Goal: Information Seeking & Learning: Understand process/instructions

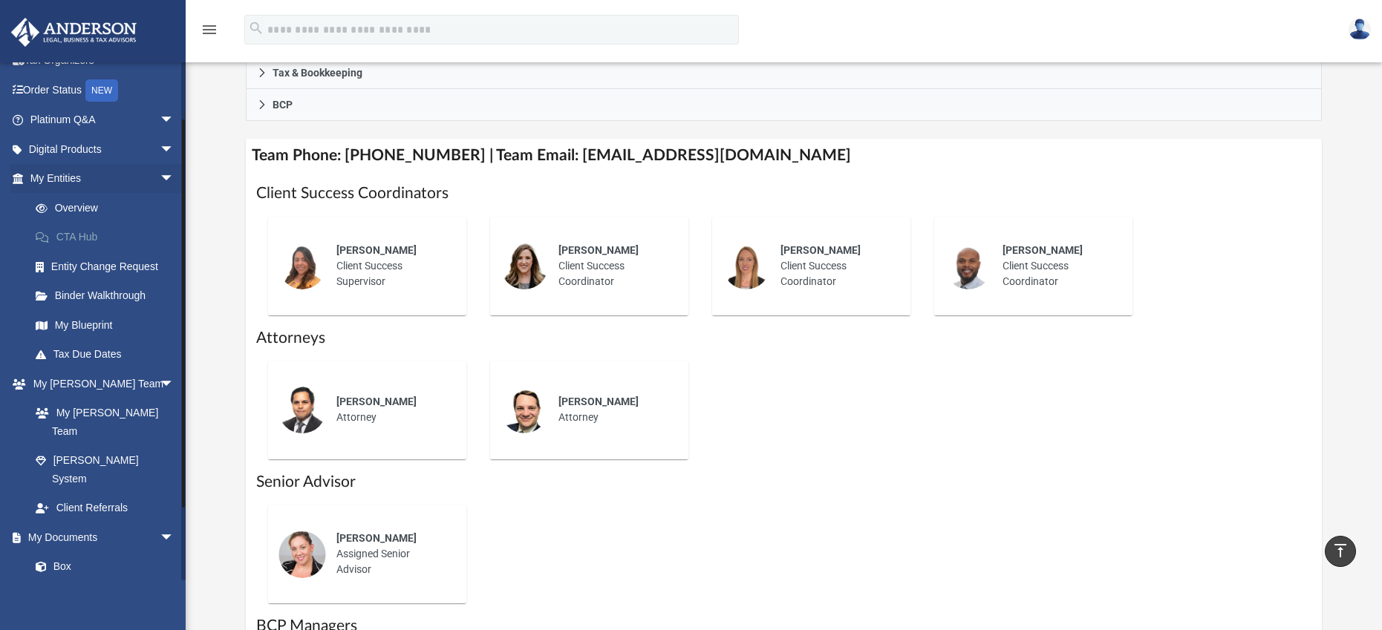
scroll to position [38, 0]
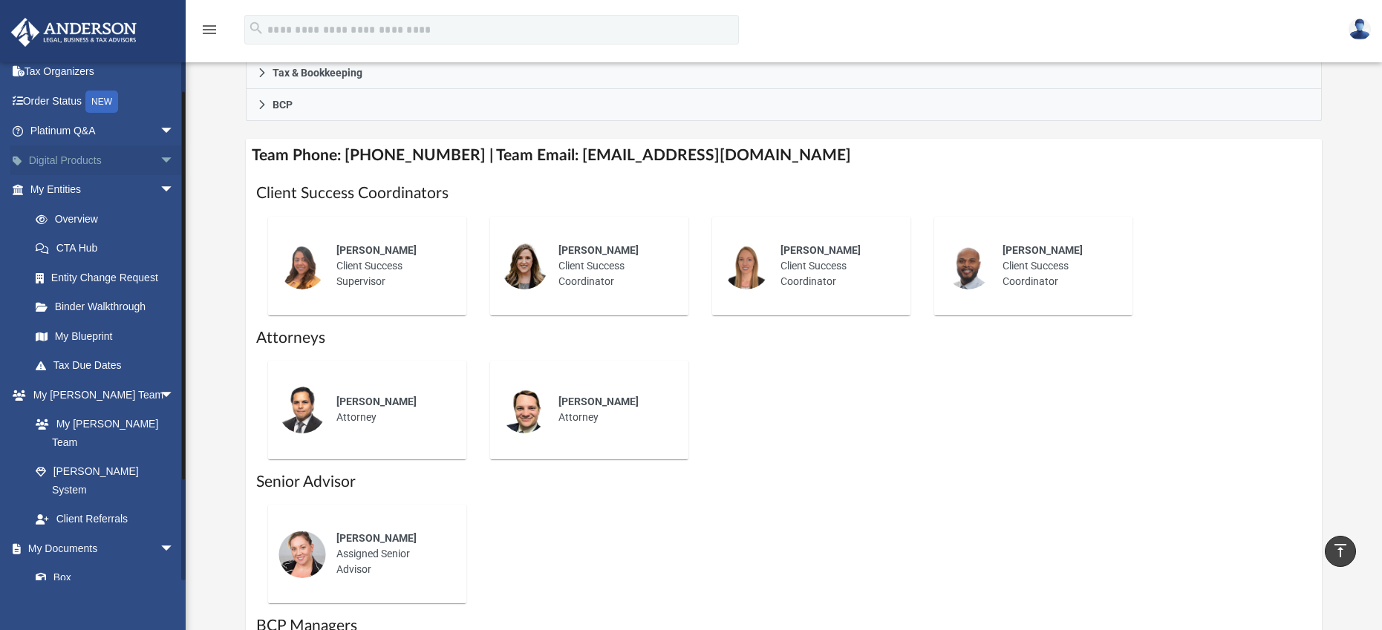
click at [160, 156] on span "arrow_drop_down" at bounding box center [175, 161] width 30 height 30
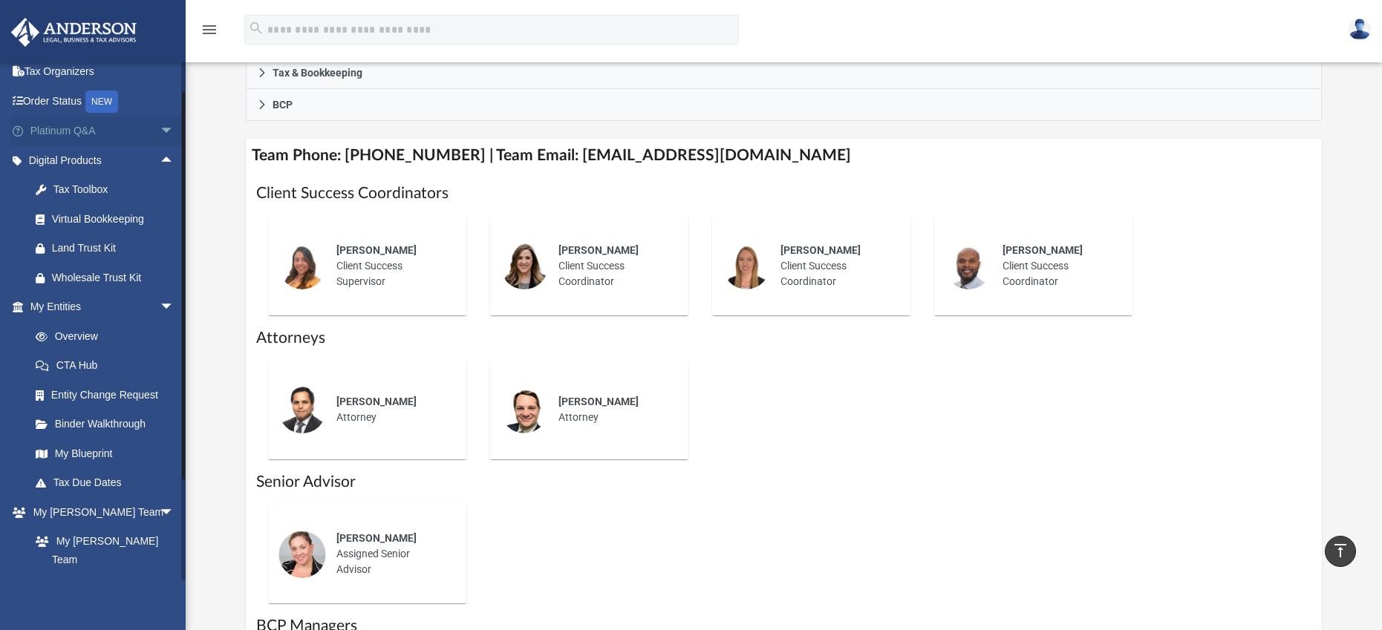
click at [160, 128] on span "arrow_drop_down" at bounding box center [175, 132] width 30 height 30
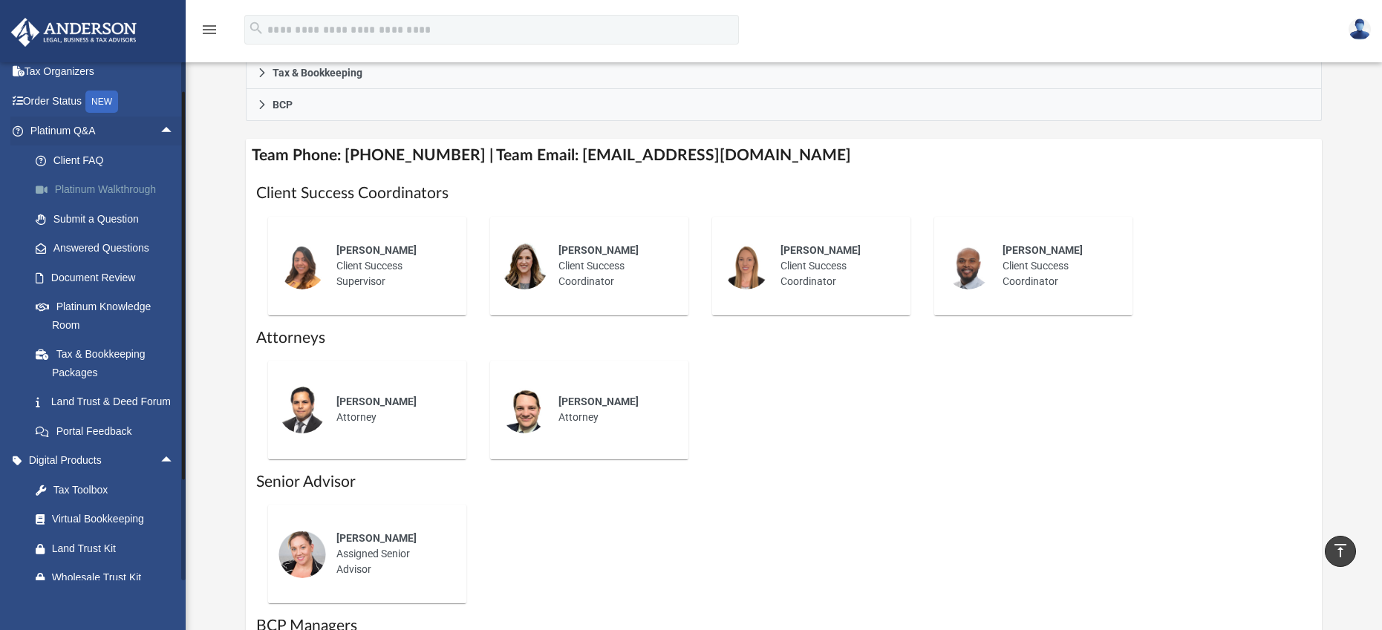
click at [110, 184] on link "Platinum Walkthrough" at bounding box center [109, 190] width 176 height 30
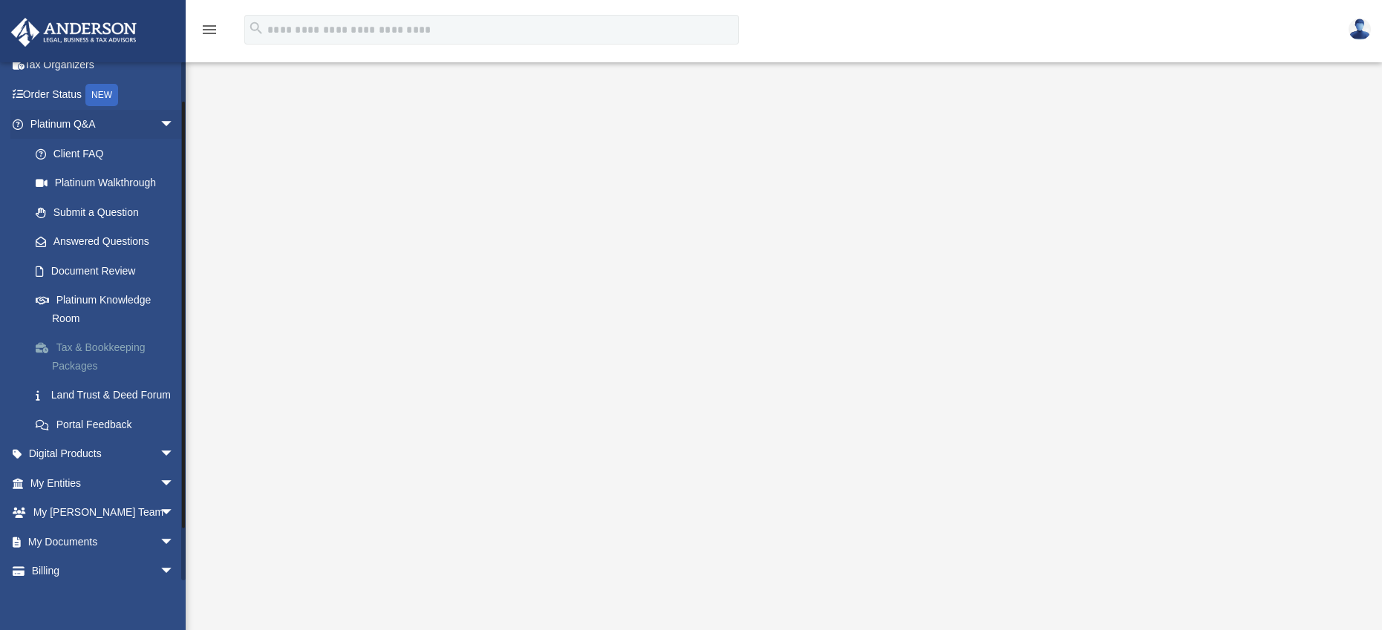
scroll to position [42, 0]
click at [99, 308] on link "Platinum Knowledge Room" at bounding box center [109, 313] width 176 height 48
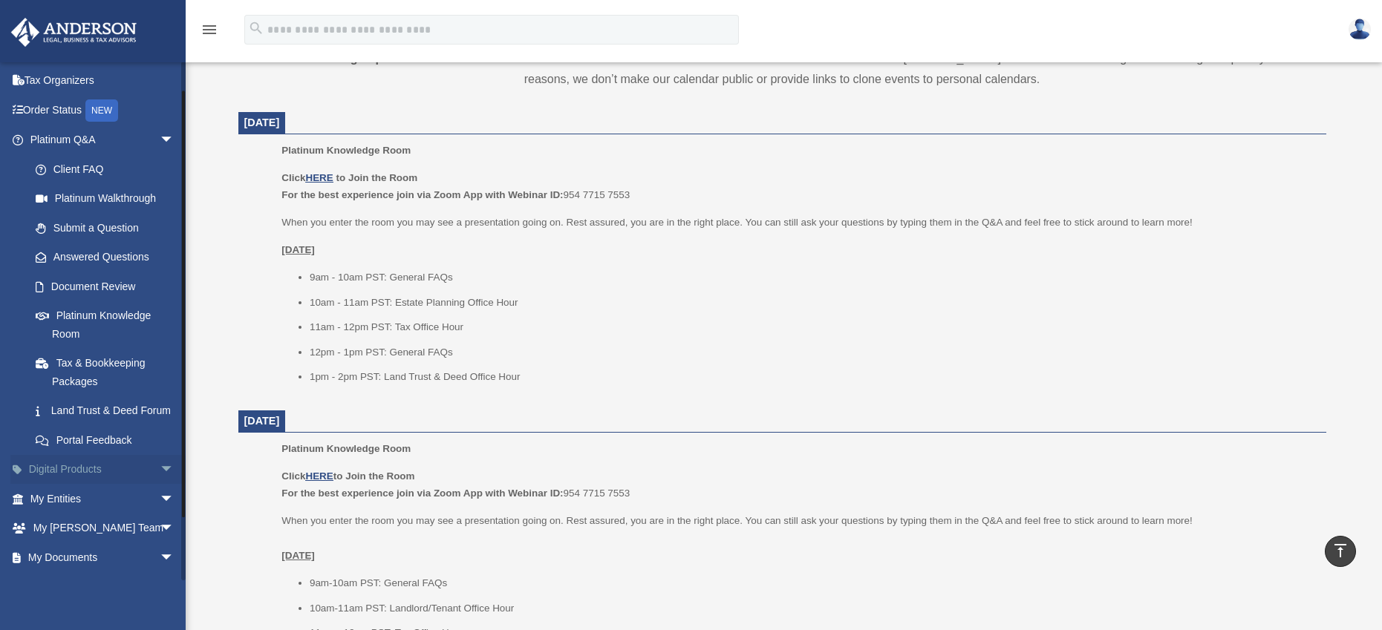
scroll to position [50, 0]
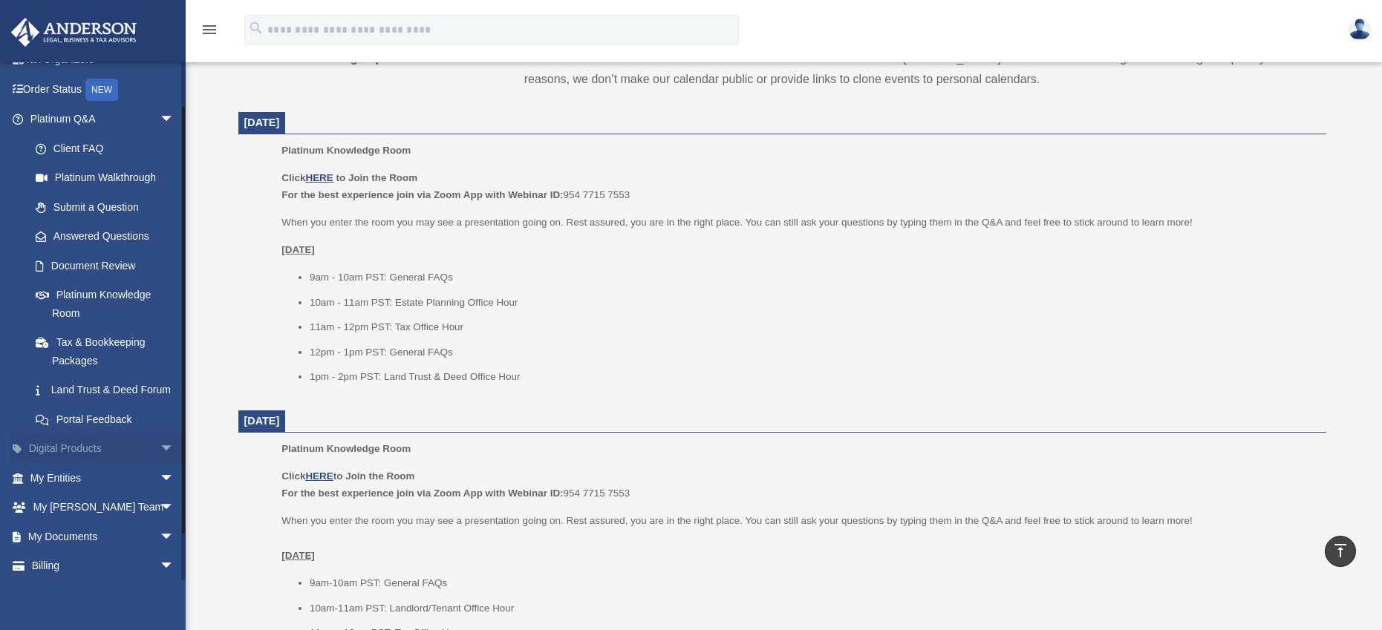
click at [160, 465] on span "arrow_drop_down" at bounding box center [175, 449] width 30 height 30
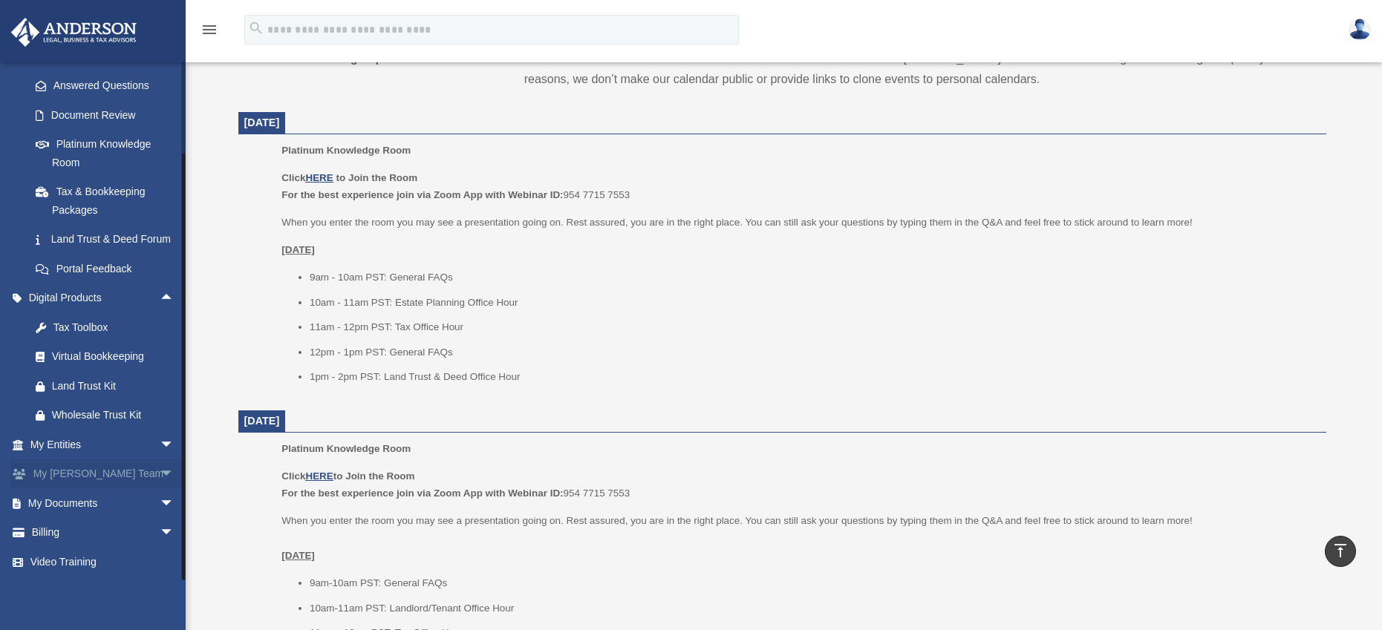
scroll to position [218, 0]
click at [160, 500] on span "arrow_drop_down" at bounding box center [175, 504] width 30 height 30
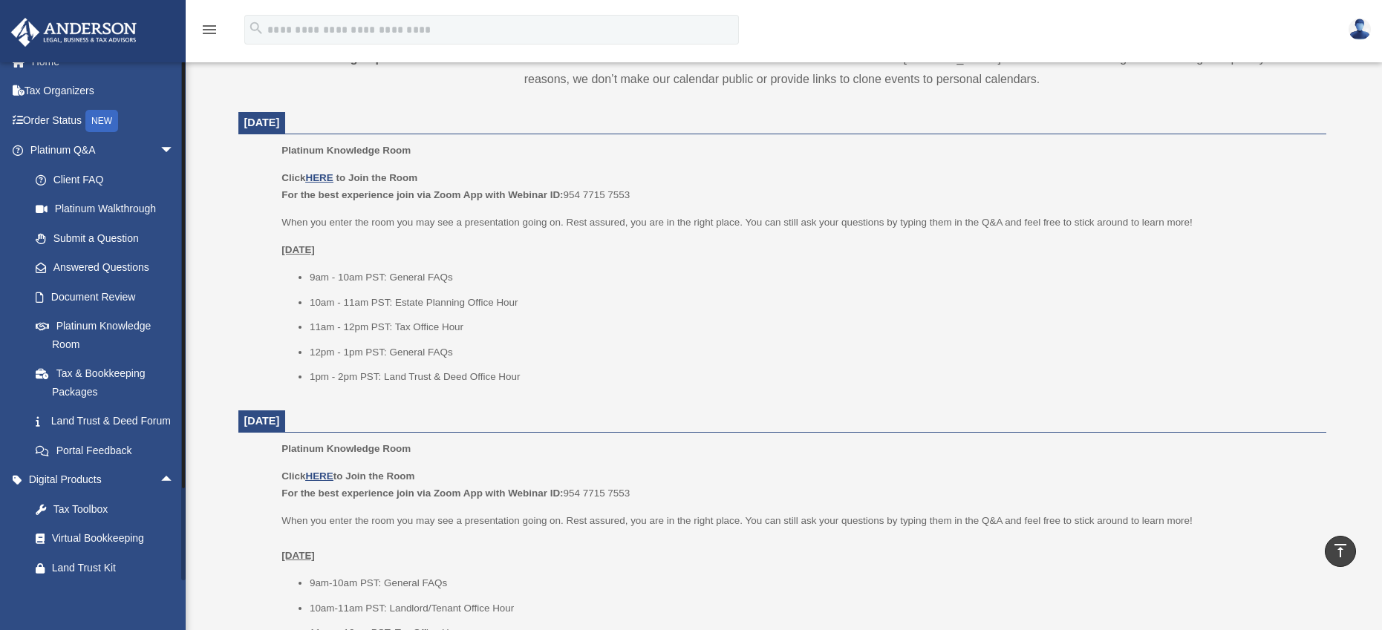
scroll to position [0, 0]
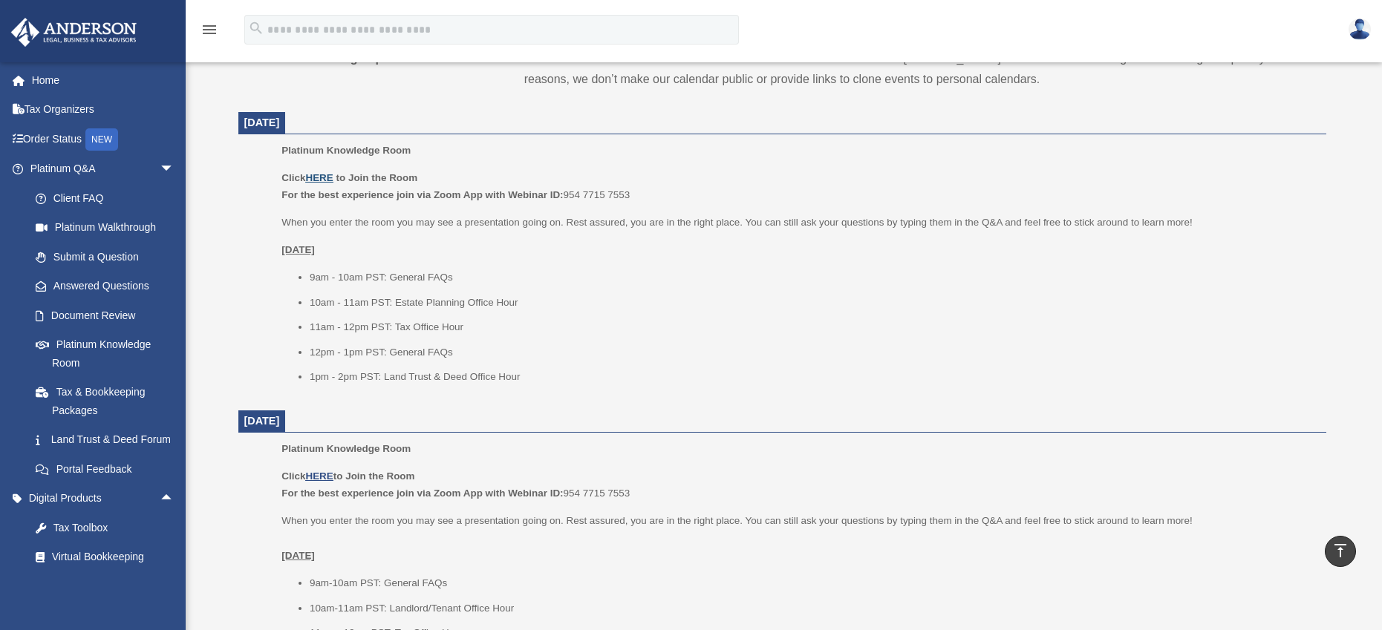
click at [325, 178] on u "HERE" at bounding box center [318, 177] width 27 height 11
